Goal: Book appointment/travel/reservation

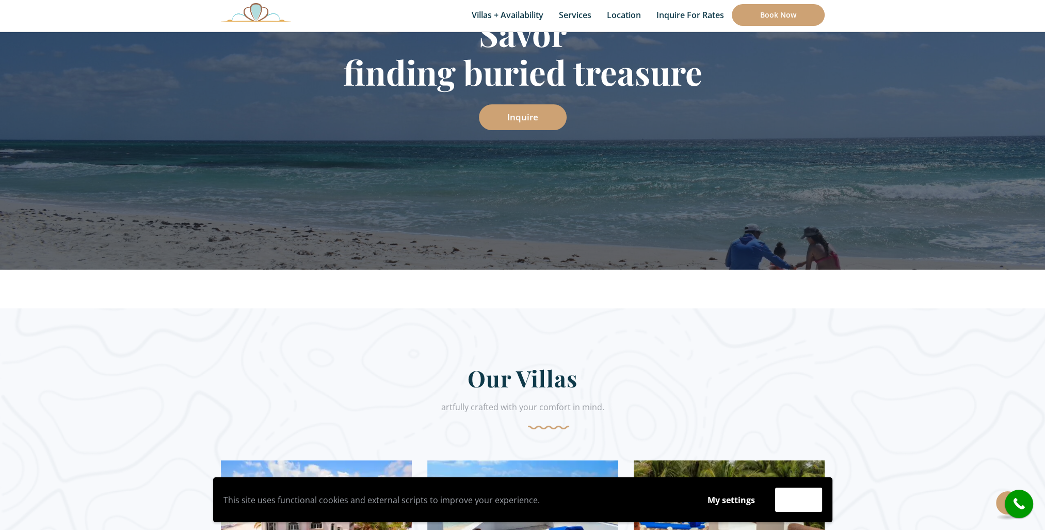
scroll to position [5, 0]
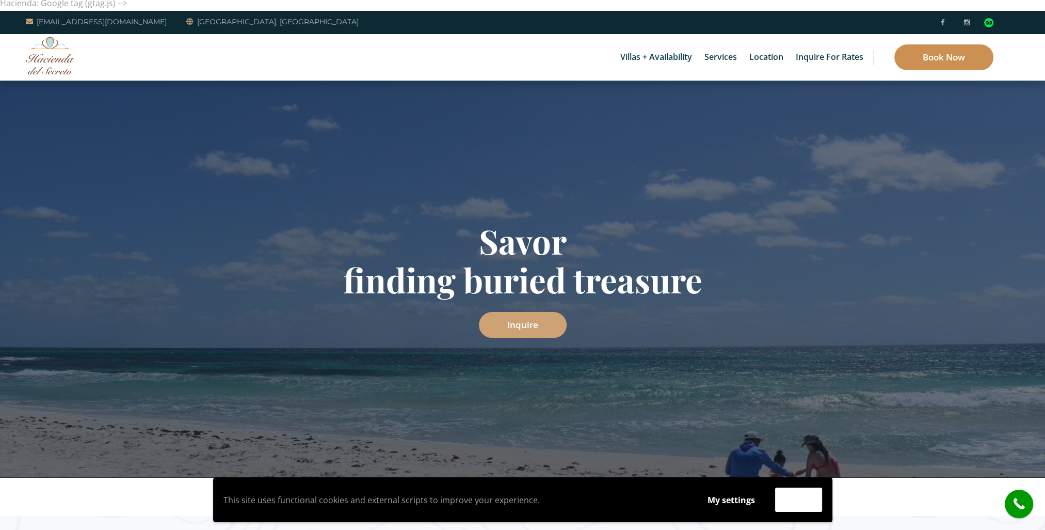
click at [926, 56] on link "Book Now" at bounding box center [943, 57] width 99 height 26
